Goal: Find contact information: Find contact information

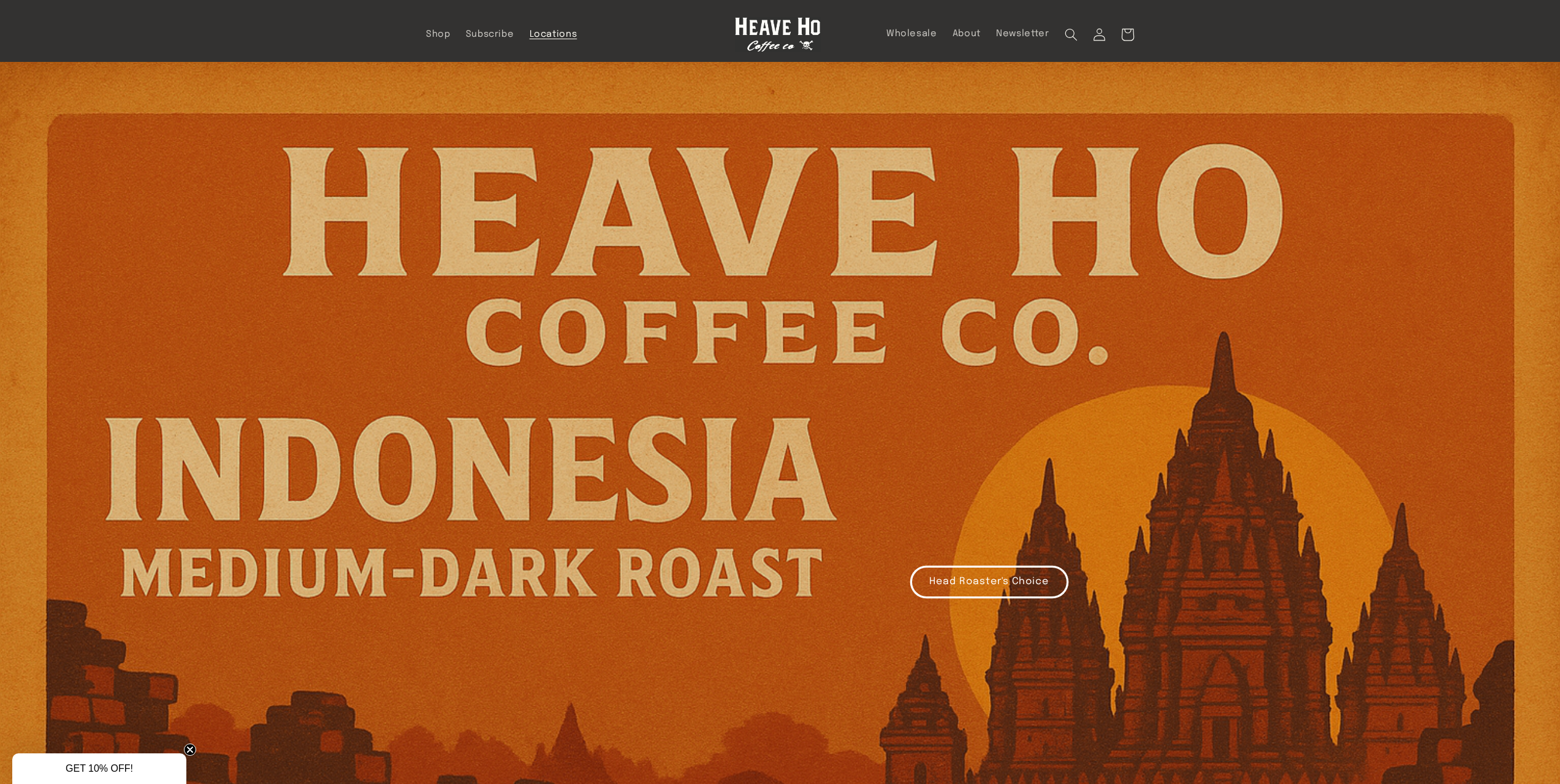
click at [543, 32] on span "Locations" at bounding box center [553, 34] width 47 height 11
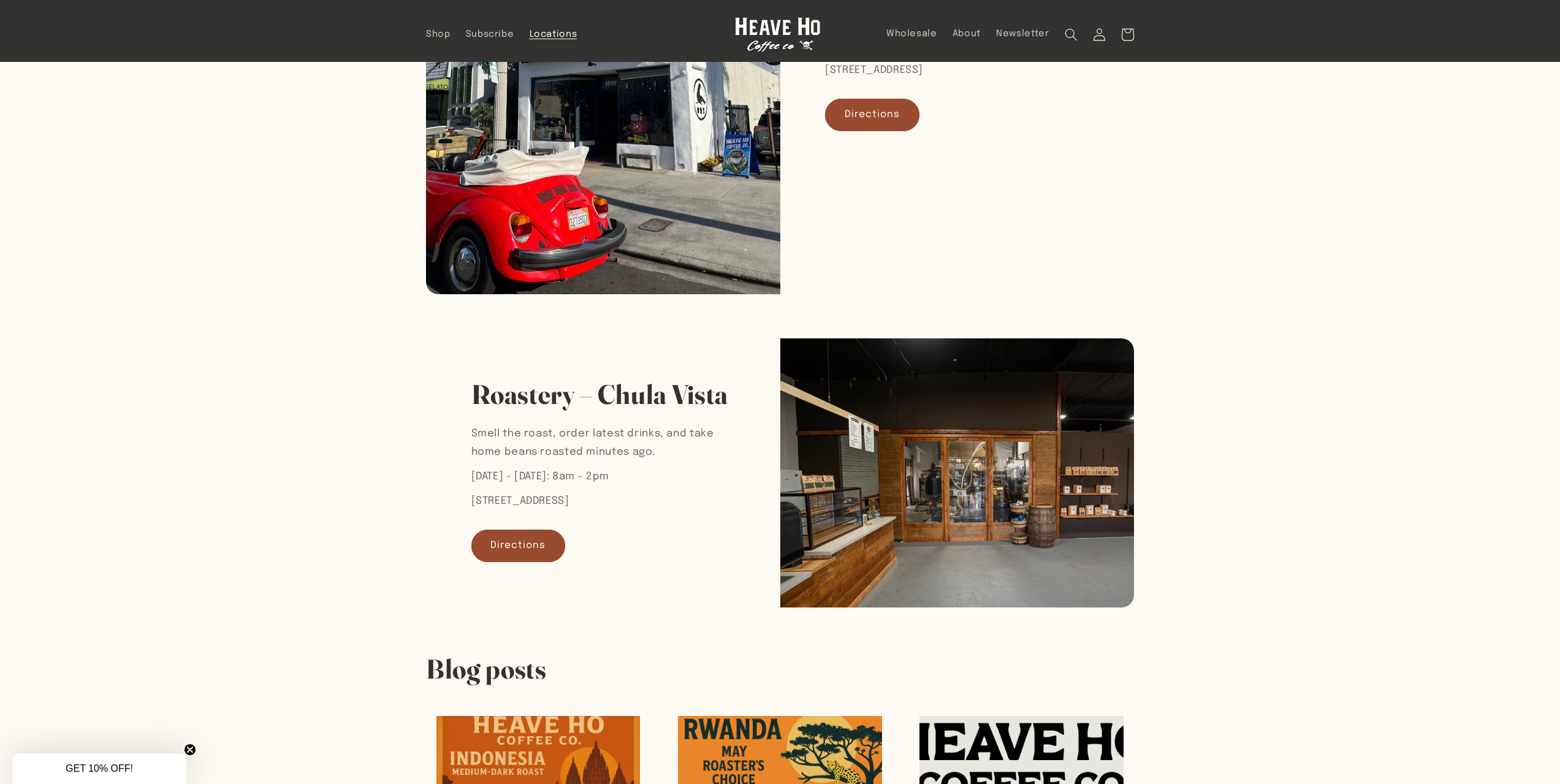
scroll to position [368, 0]
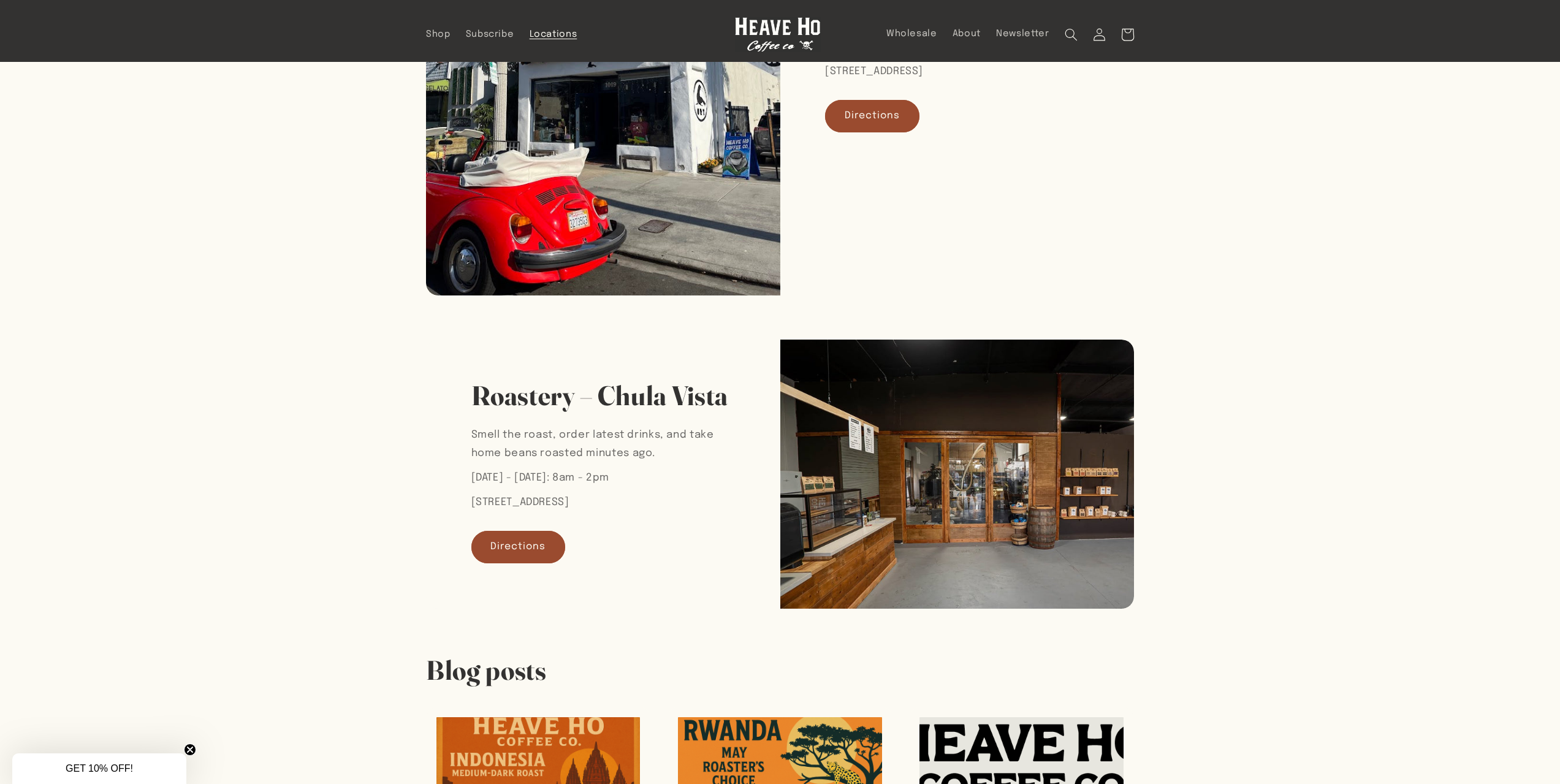
drag, startPoint x: 473, startPoint y: 539, endPoint x: 679, endPoint y: 529, distance: 206.2
click at [679, 512] on p "[STREET_ADDRESS]" at bounding box center [603, 502] width 264 height 18
copy p "[STREET_ADDRESS]"
